Goal: Navigation & Orientation: Find specific page/section

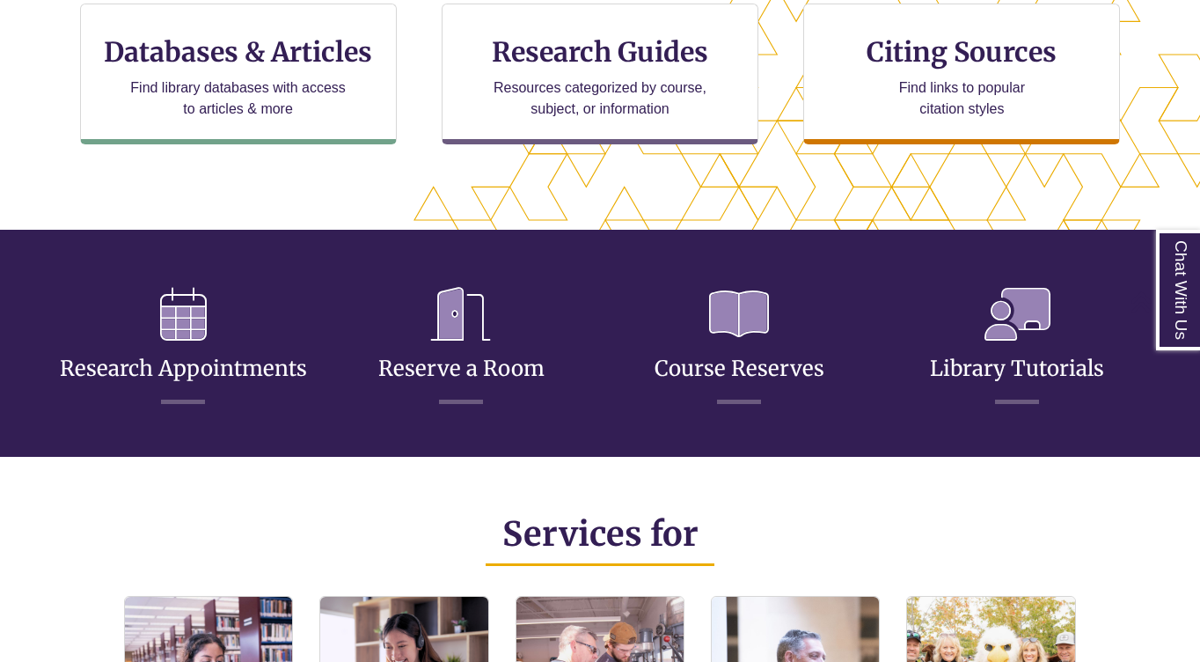
scroll to position [645, 0]
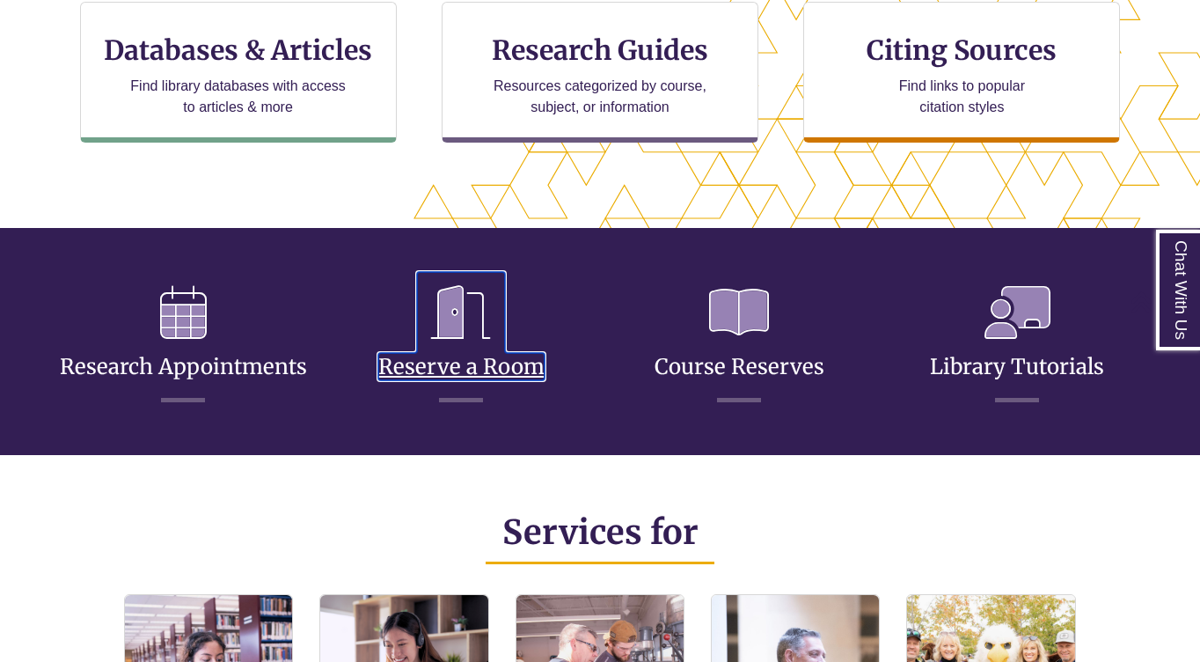
click at [471, 314] on icon at bounding box center [461, 312] width 88 height 81
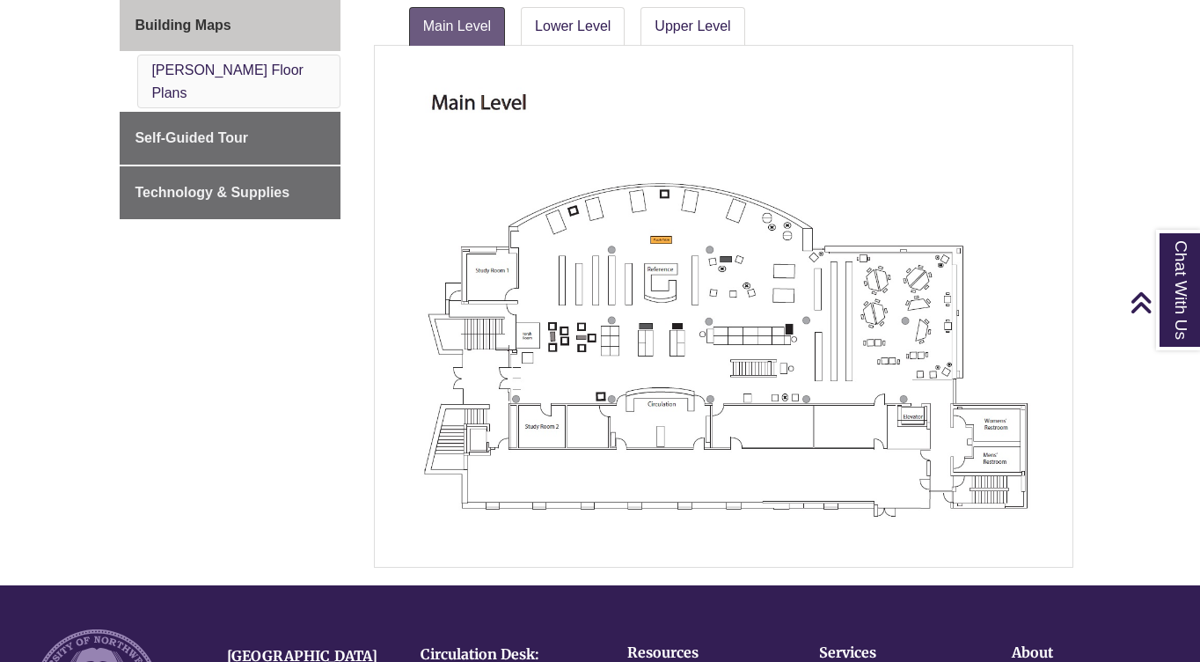
scroll to position [371, 0]
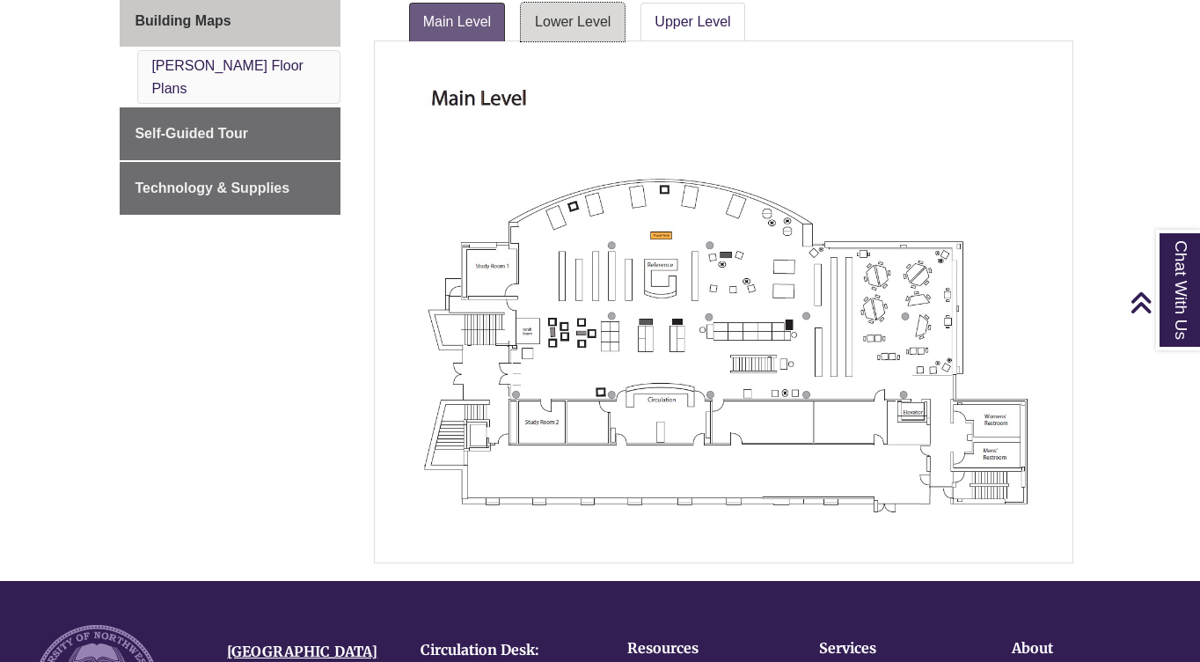
click at [558, 10] on link "Lower Level" at bounding box center [573, 22] width 104 height 39
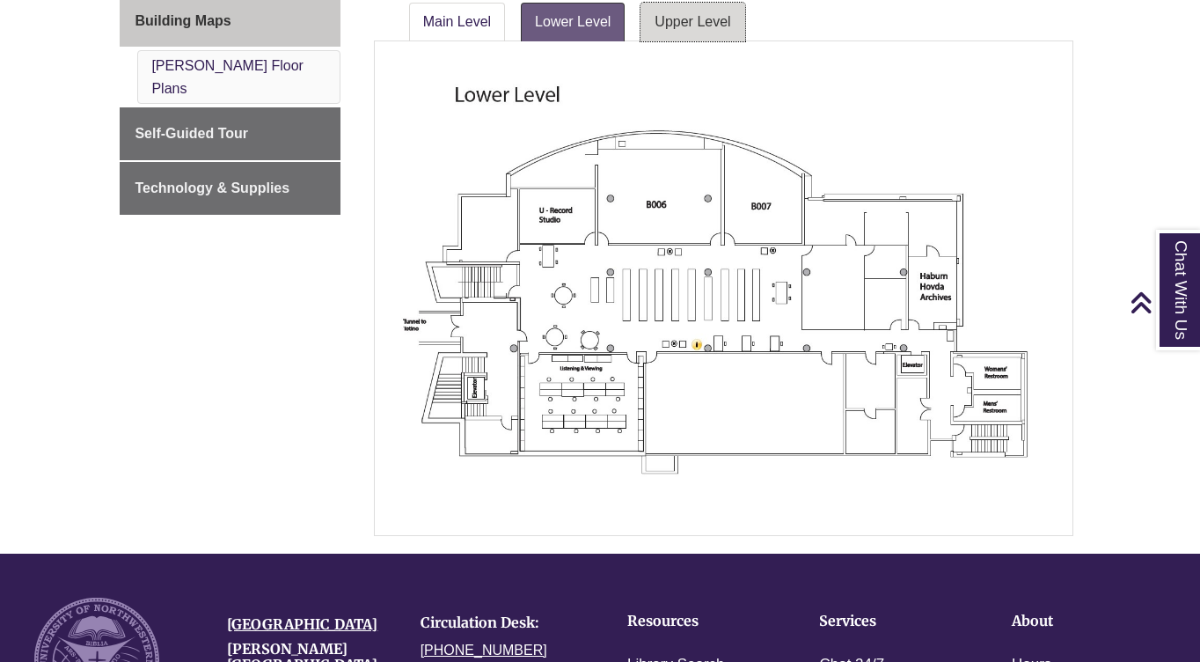
click at [701, 38] on link "Upper Level" at bounding box center [693, 22] width 104 height 39
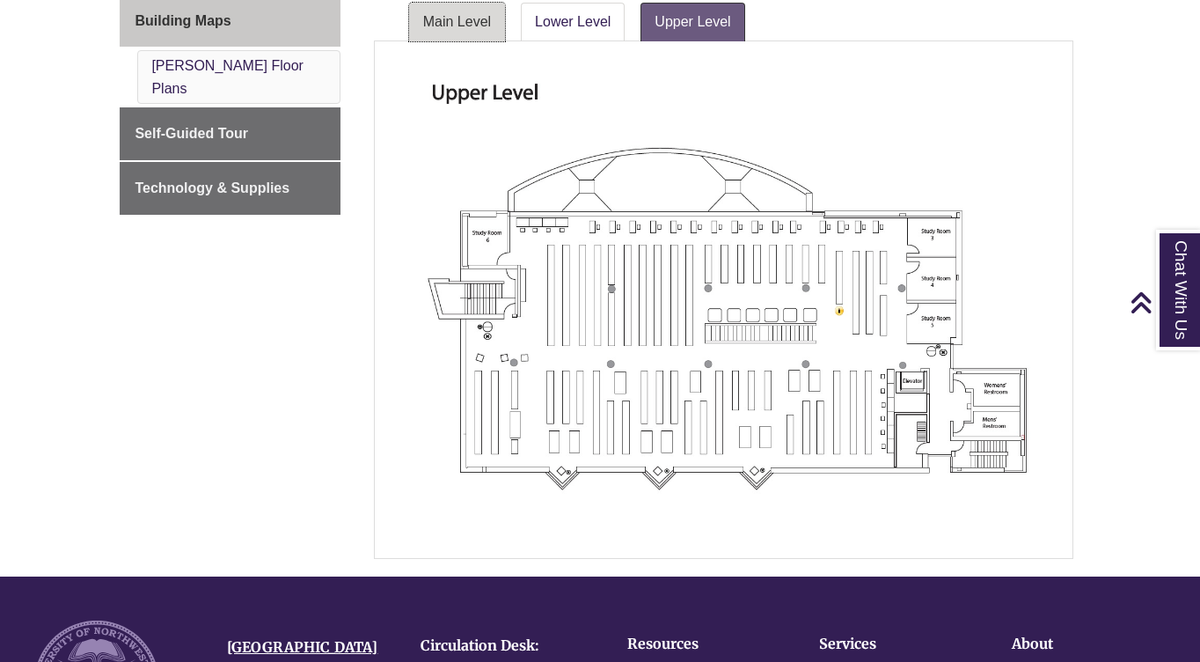
click at [474, 28] on link "Main Level" at bounding box center [457, 22] width 96 height 39
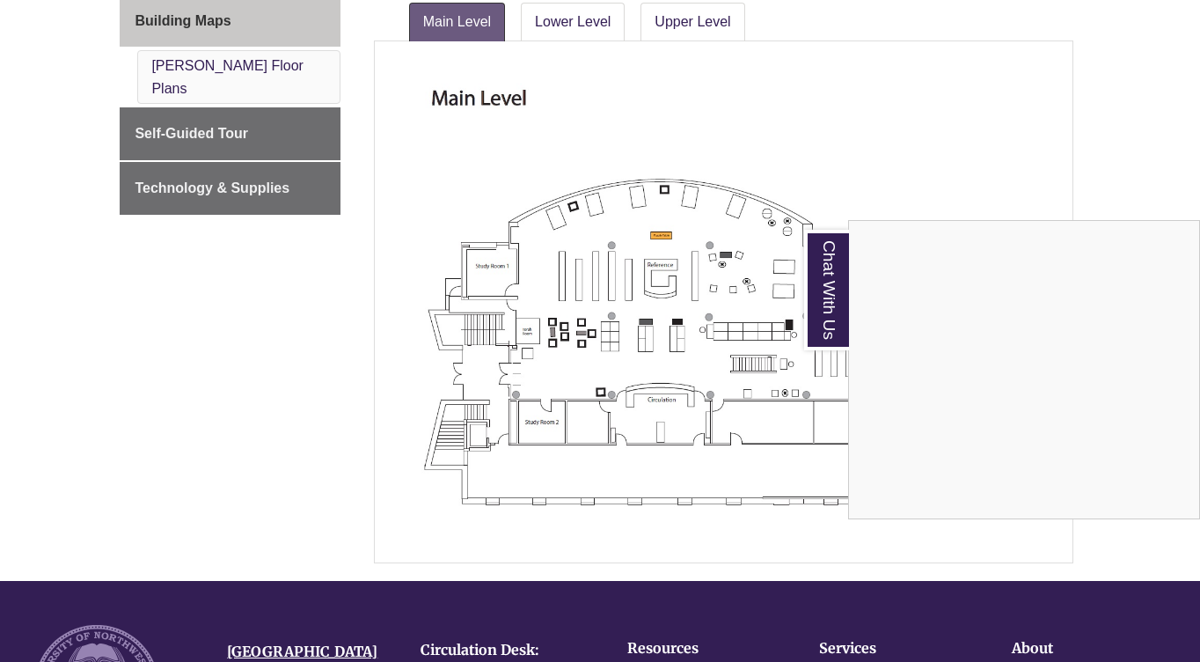
click at [387, 232] on div "Chat With Us" at bounding box center [600, 331] width 1200 height 662
